Goal: Task Accomplishment & Management: Use online tool/utility

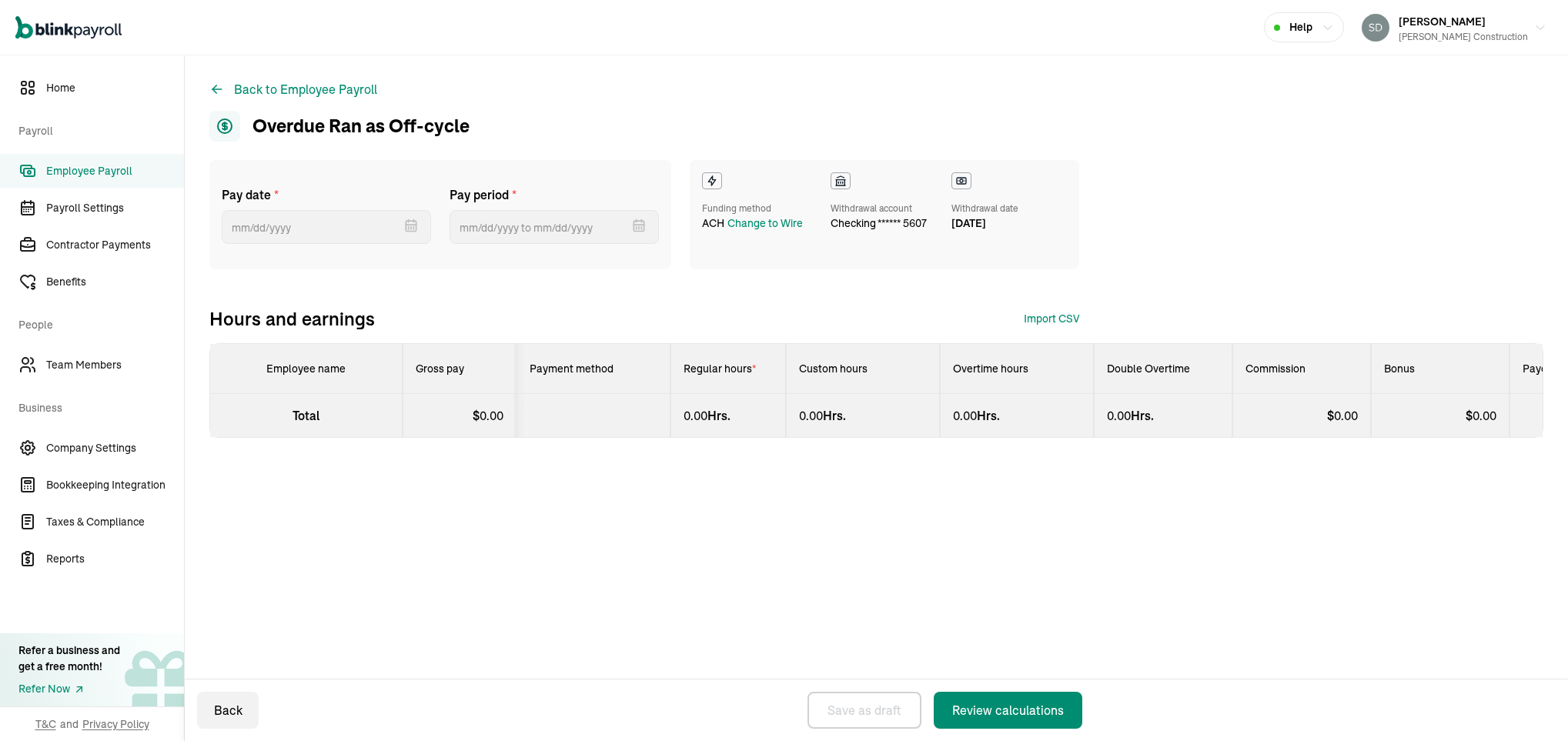
select select "direct_deposit"
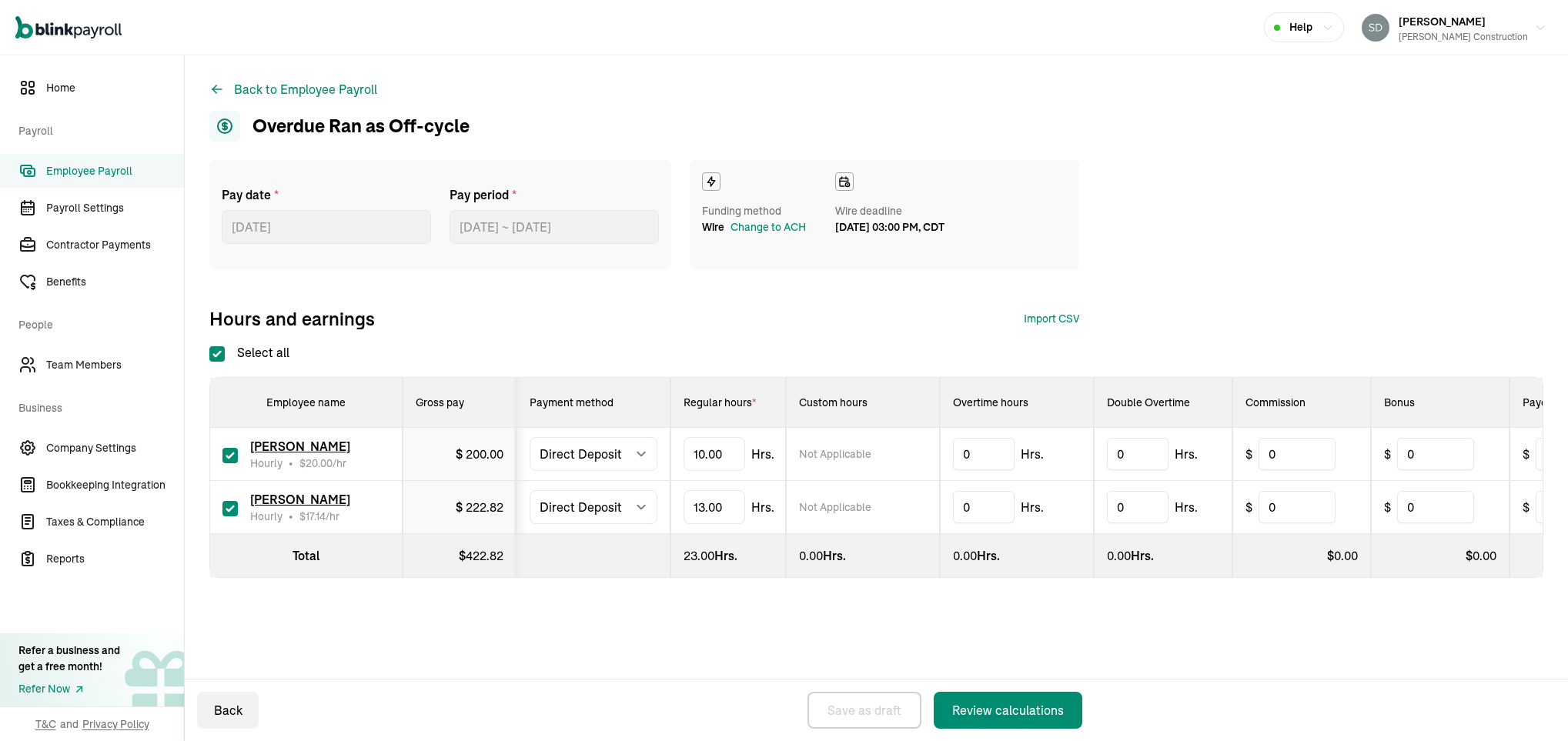
click at [222, 455] on input "checkbox" at bounding box center [230, 456] width 16 height 16
checkbox input "false"
type input "0.00"
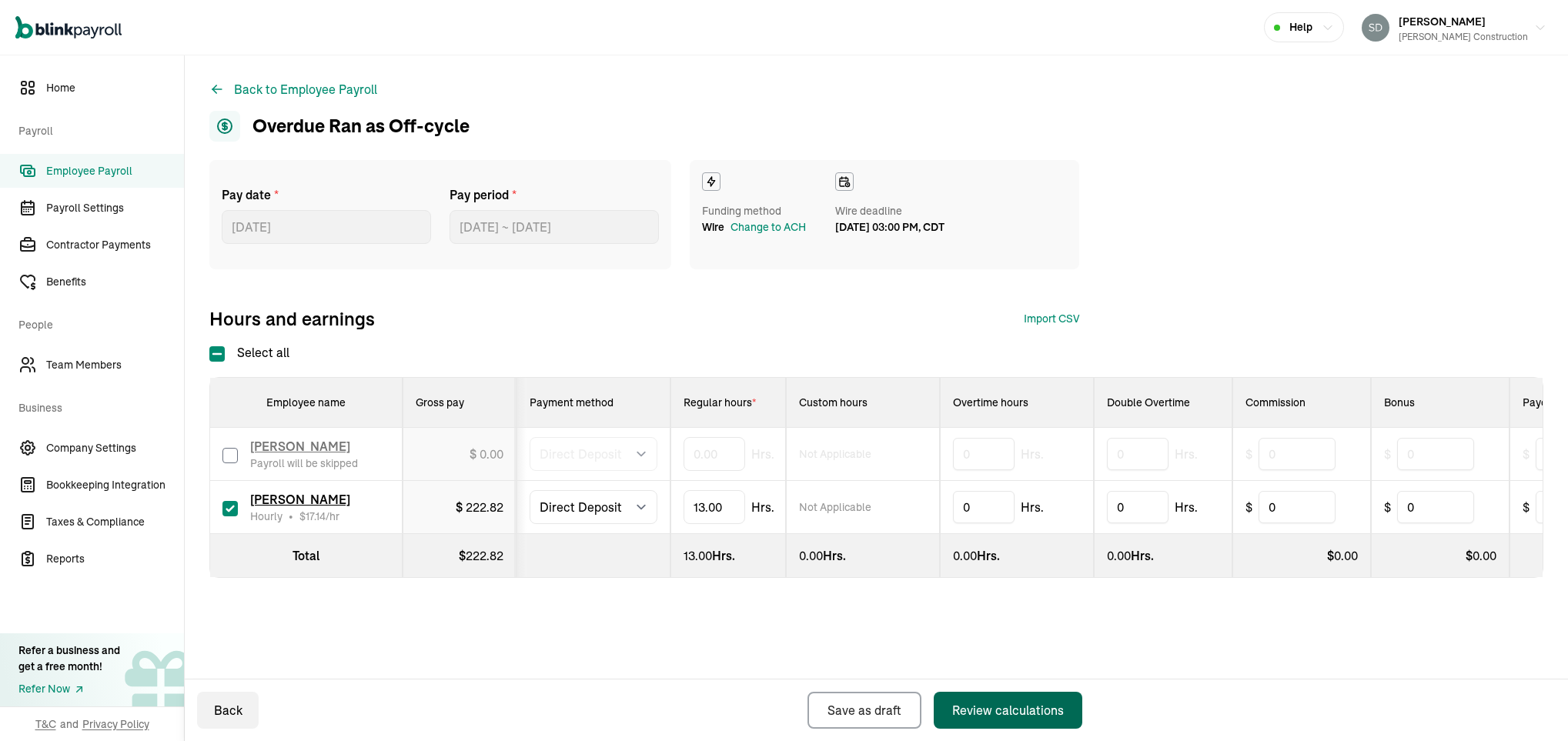
click at [1001, 707] on div "Review calculations" at bounding box center [1008, 709] width 112 height 18
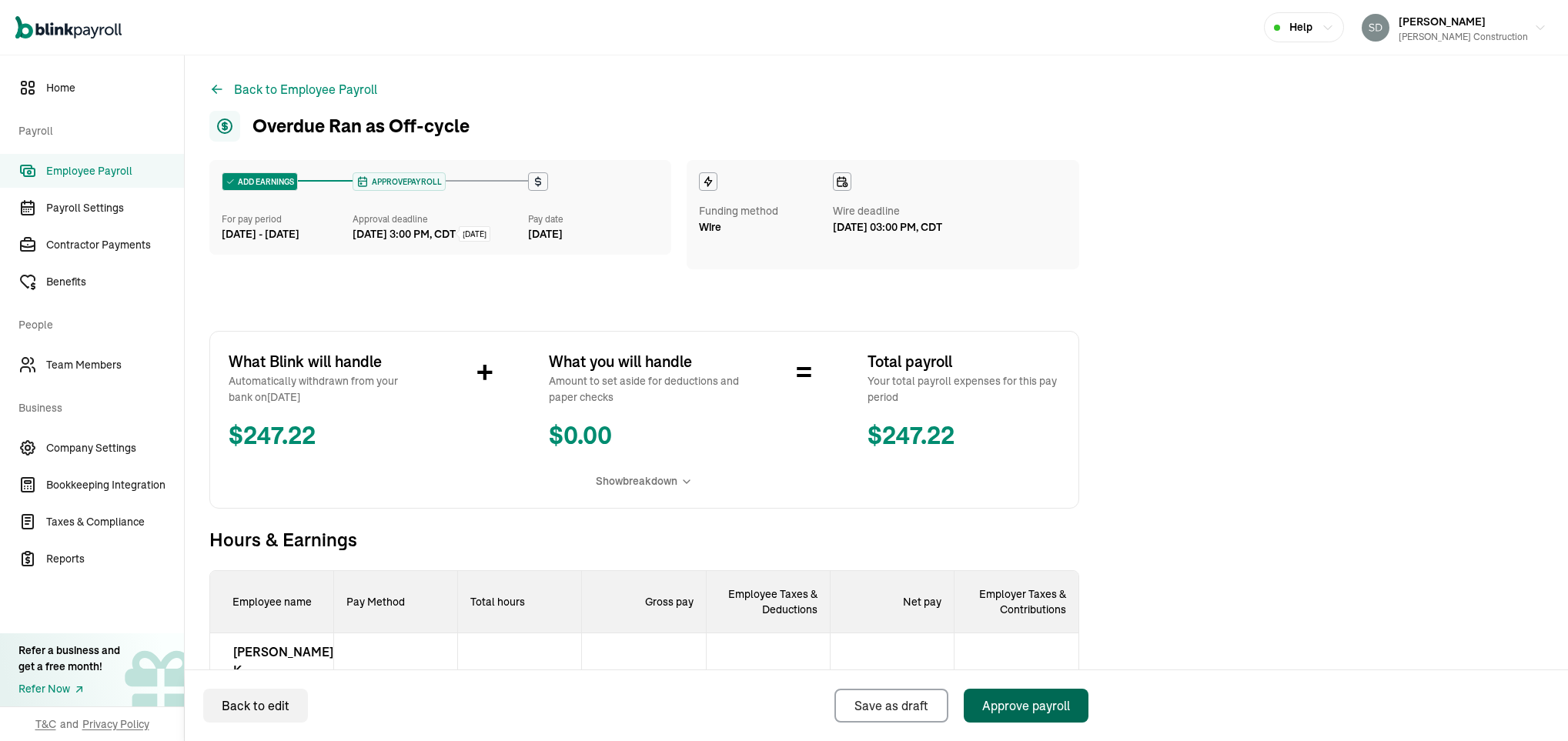
click at [1001, 702] on div "Approve payroll" at bounding box center [1026, 705] width 88 height 18
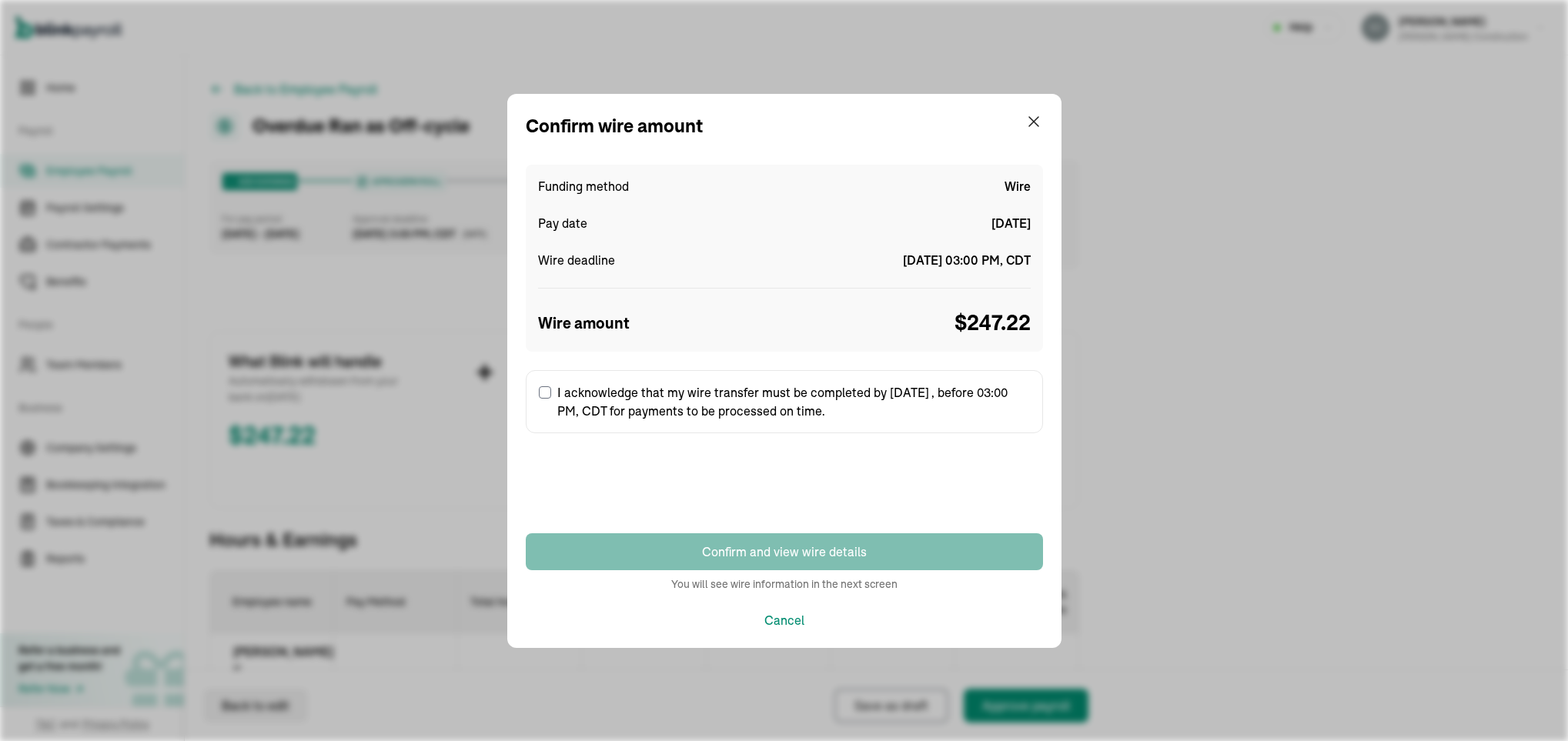
click at [1001, 702] on div "Confirm wire amount Funding method Wire Pay date [DATE] Wire deadline [DATE] 03…" at bounding box center [784, 370] width 1568 height 741
click at [677, 408] on label "I acknowledge that my wire transfer must be completed by [DATE] , before 03:00 …" at bounding box center [784, 402] width 517 height 63
click at [552, 399] on input "I acknowledge that my wire transfer must be completed by [DATE] , before 03:00 …" at bounding box center [546, 392] width 12 height 12
checkbox input "true"
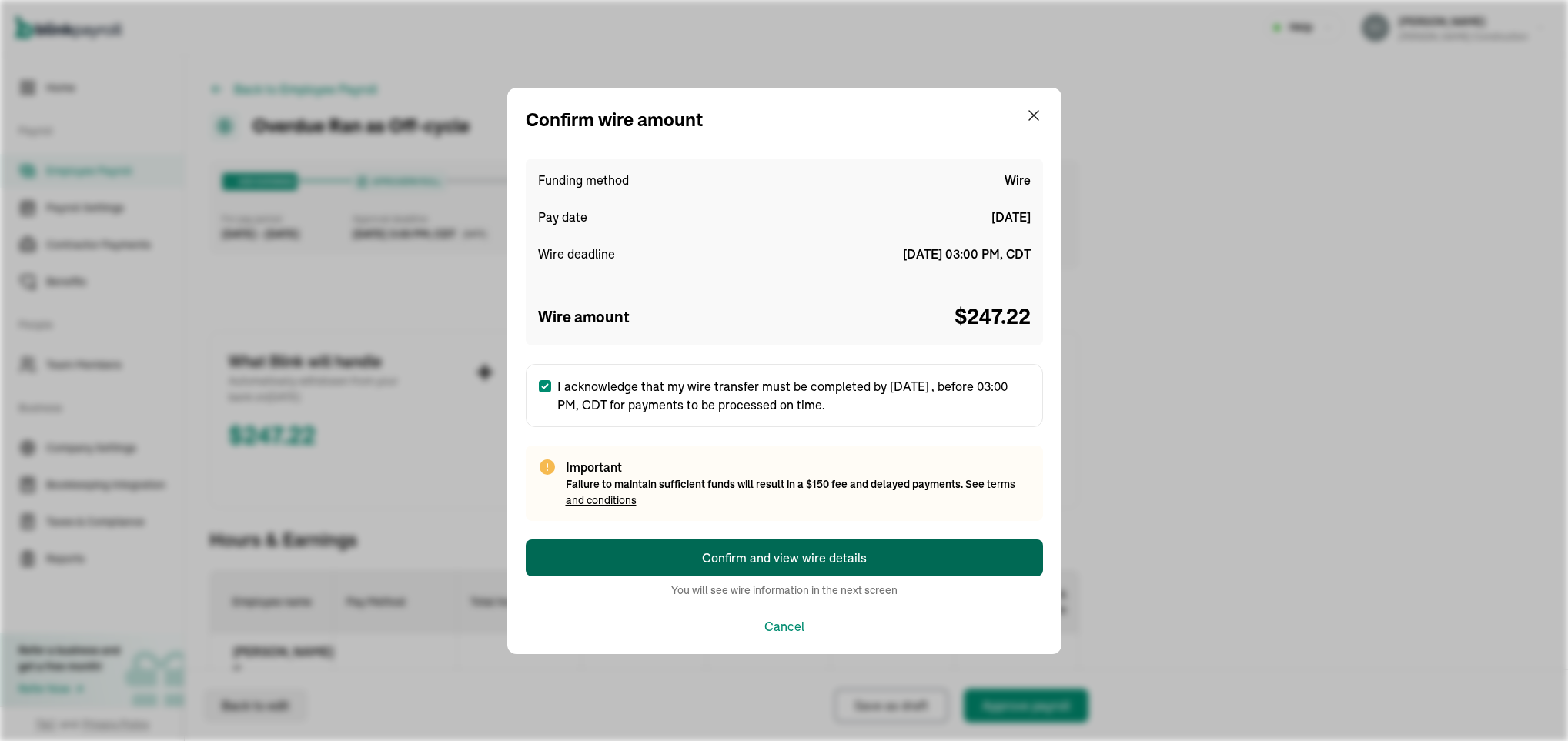
click at [712, 554] on div "Confirm and view wire details" at bounding box center [784, 558] width 165 height 18
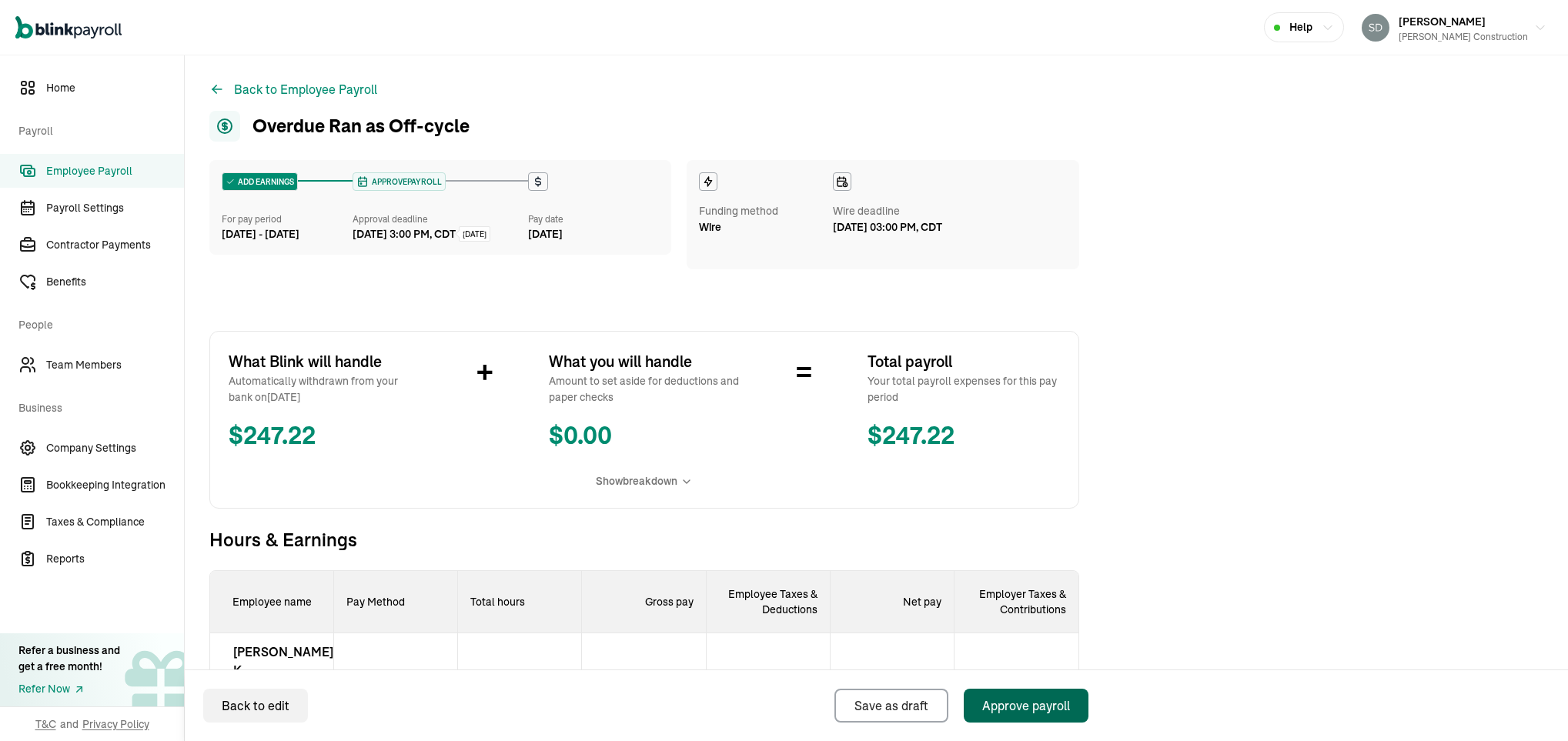
select select "manual"
select select "direct_deposit"
